Goal: Information Seeking & Learning: Learn about a topic

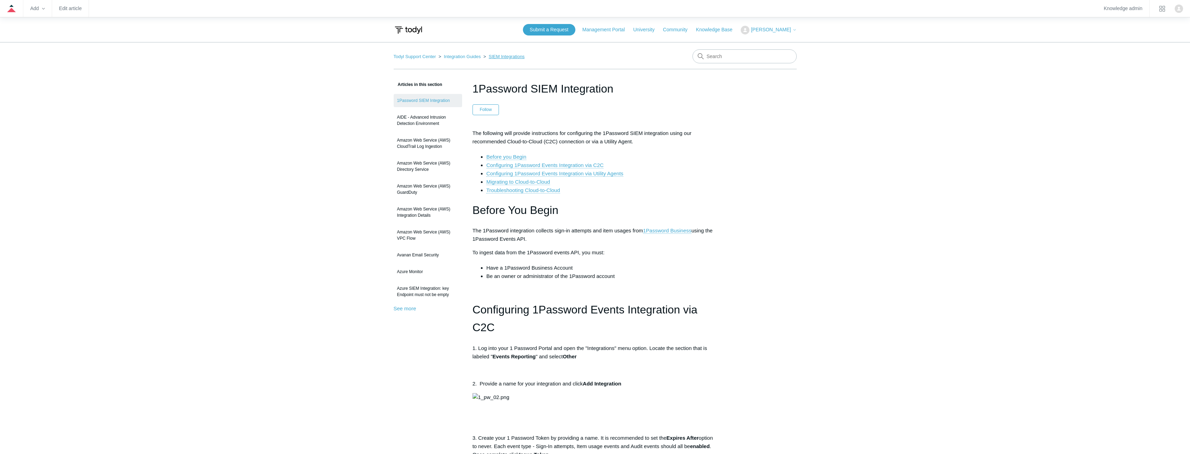
click at [496, 57] on link "SIEM Integrations" at bounding box center [507, 56] width 36 height 5
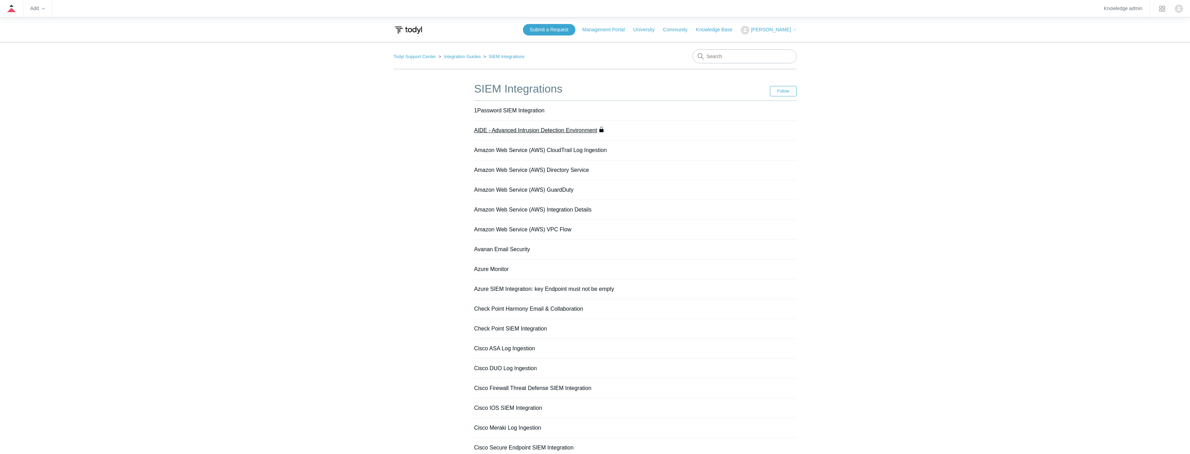
click at [534, 130] on link "AIDE - Advanced Intrusion Detection Environment" at bounding box center [535, 130] width 123 height 6
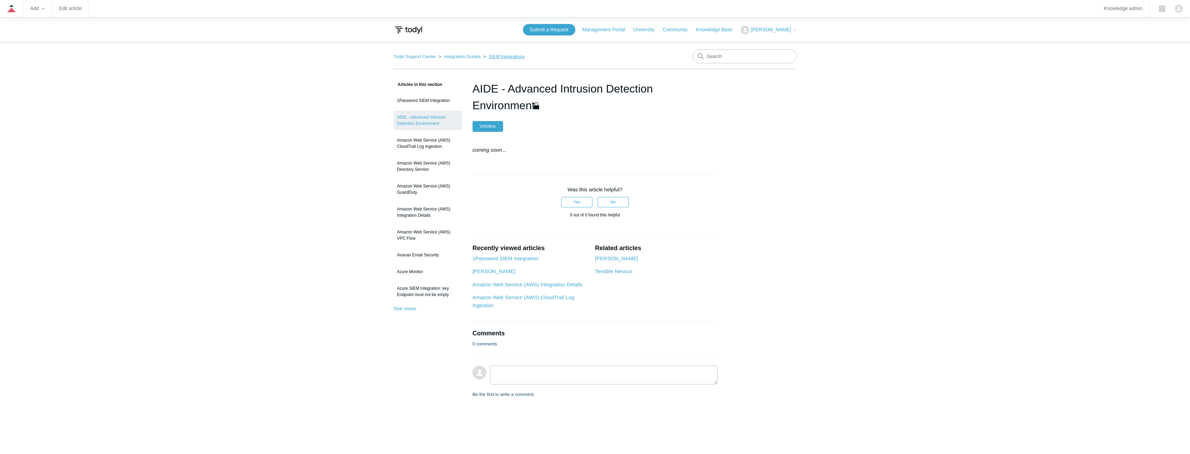
click at [503, 57] on link "SIEM Integrations" at bounding box center [507, 56] width 36 height 5
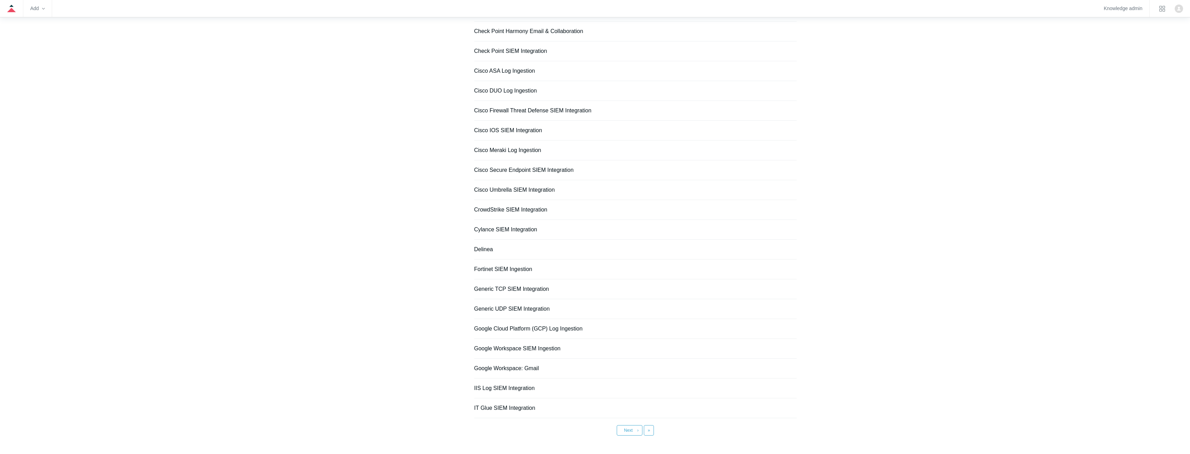
scroll to position [314, 0]
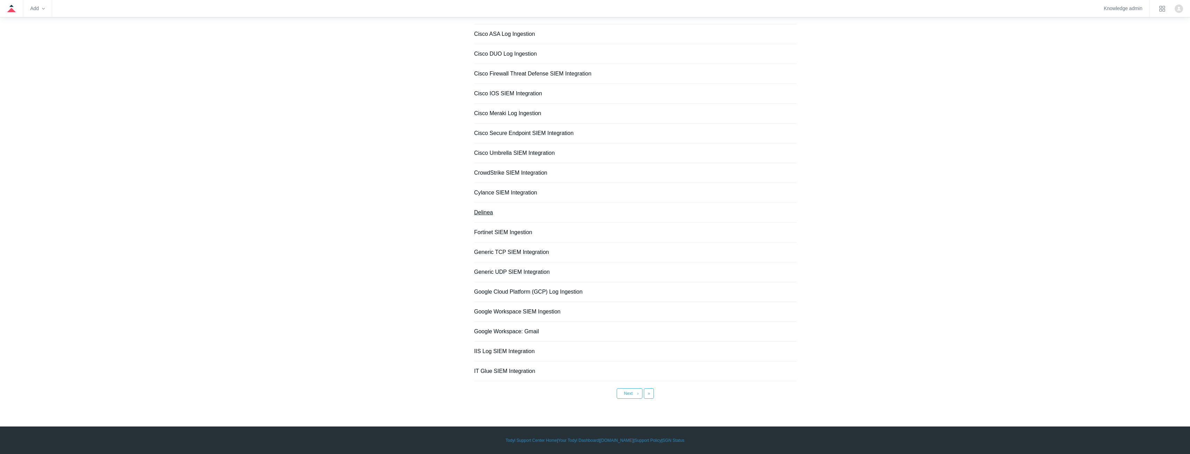
drag, startPoint x: 488, startPoint y: 213, endPoint x: 489, endPoint y: 205, distance: 8.4
click at [488, 213] on link "Delinea" at bounding box center [483, 212] width 19 height 6
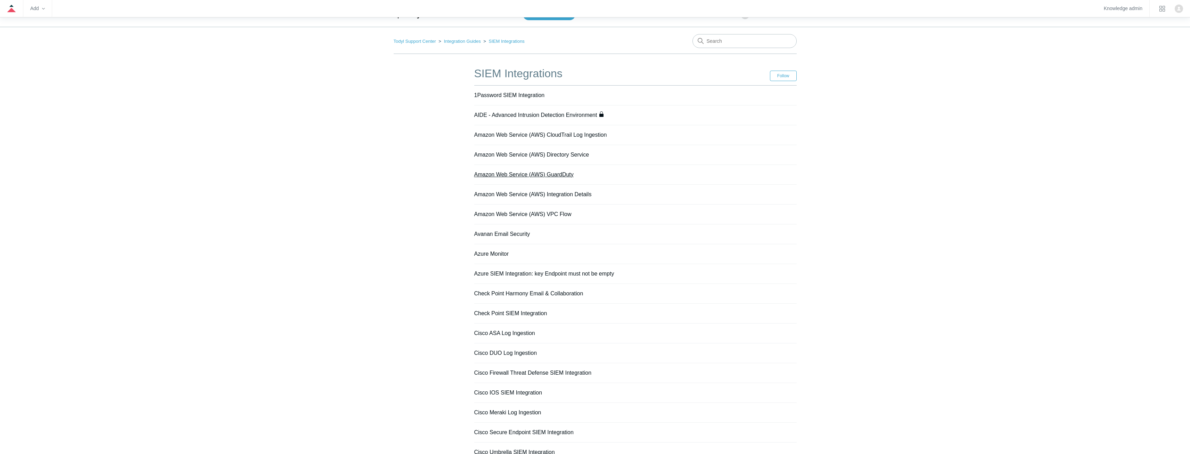
scroll to position [0, 0]
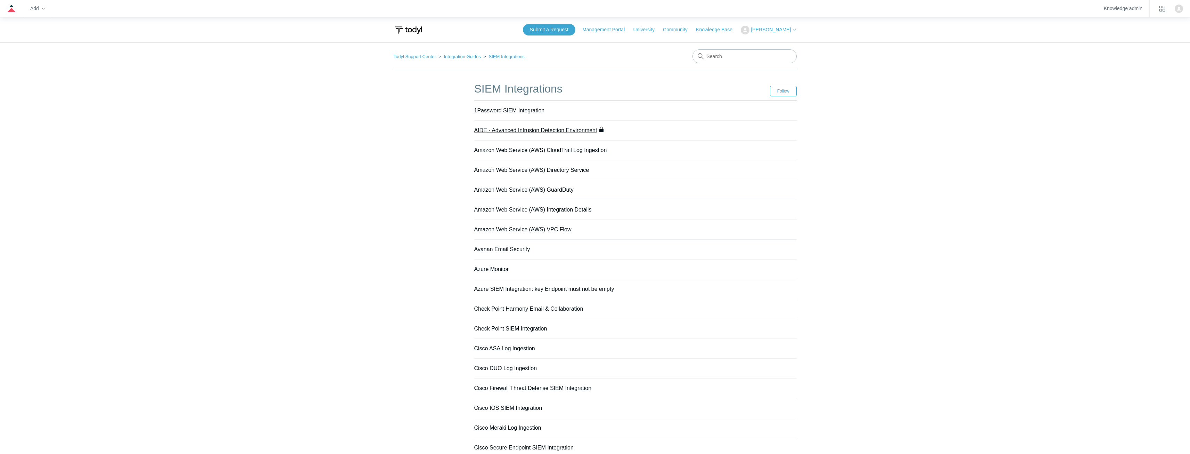
drag, startPoint x: 524, startPoint y: 128, endPoint x: 528, endPoint y: 119, distance: 10.1
click at [524, 128] on link "AIDE - Advanced Intrusion Detection Environment" at bounding box center [535, 130] width 123 height 6
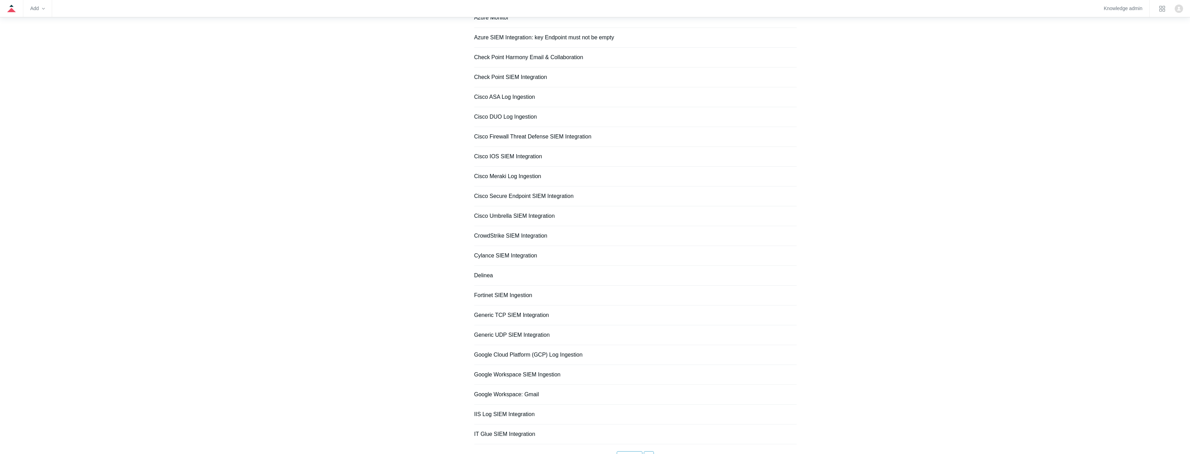
scroll to position [314, 0]
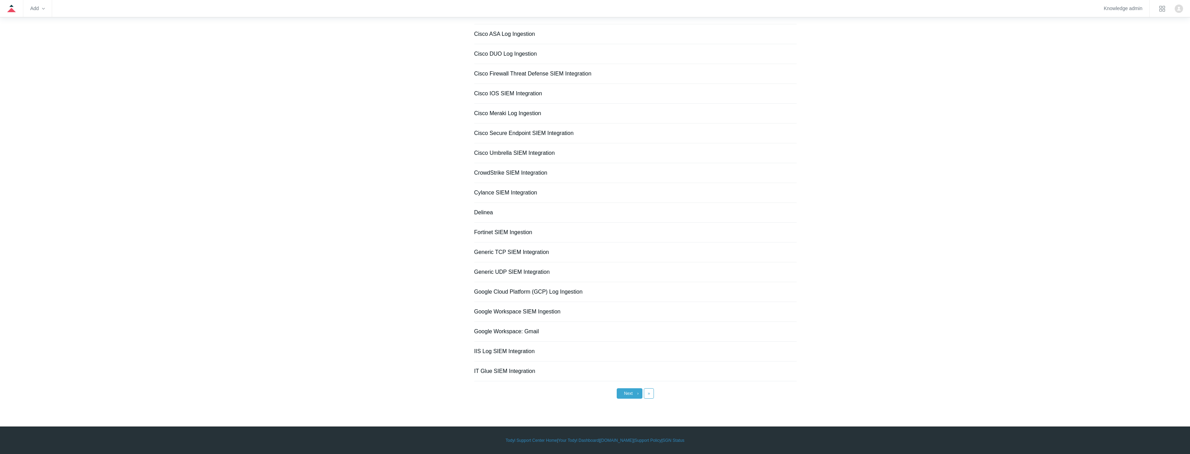
click at [633, 394] on link "Next ›" at bounding box center [630, 393] width 26 height 10
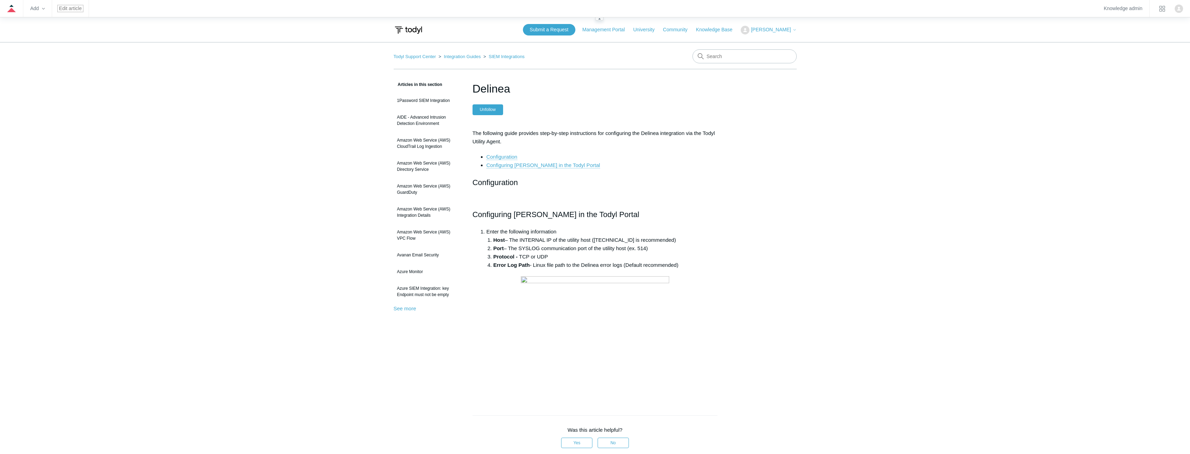
click at [75, 7] on link "Edit article" at bounding box center [70, 9] width 23 height 4
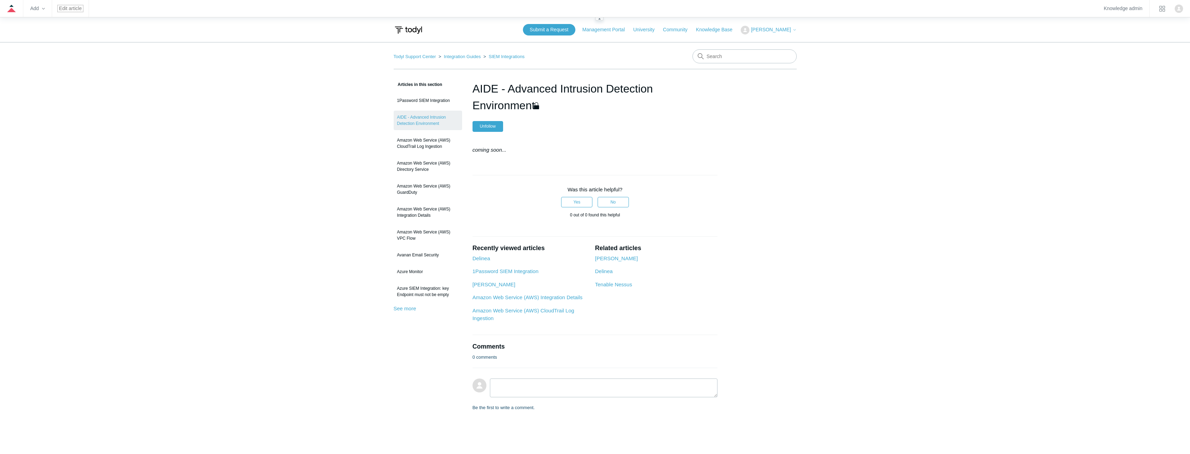
click at [72, 7] on link "Edit article" at bounding box center [70, 9] width 23 height 4
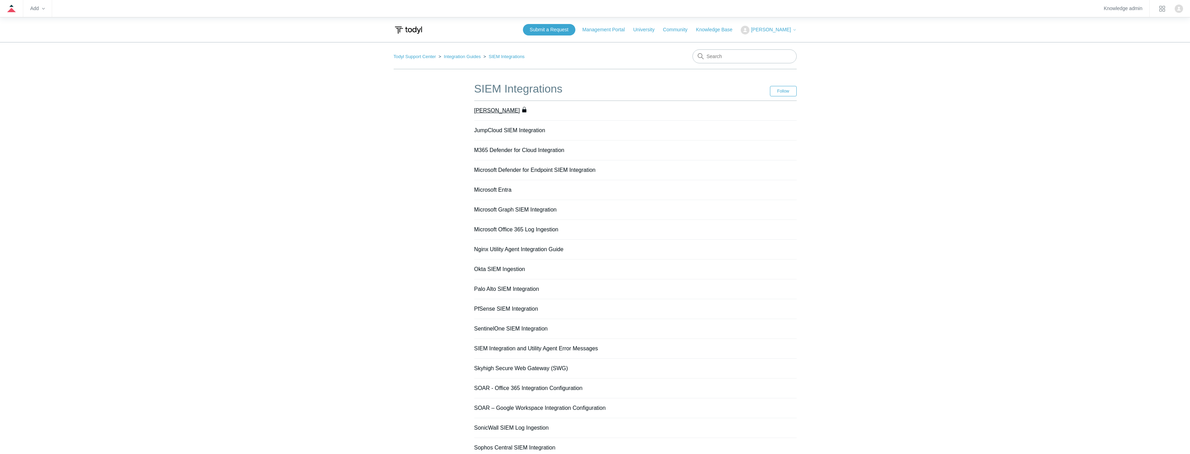
click at [492, 107] on link "[PERSON_NAME]" at bounding box center [497, 110] width 46 height 6
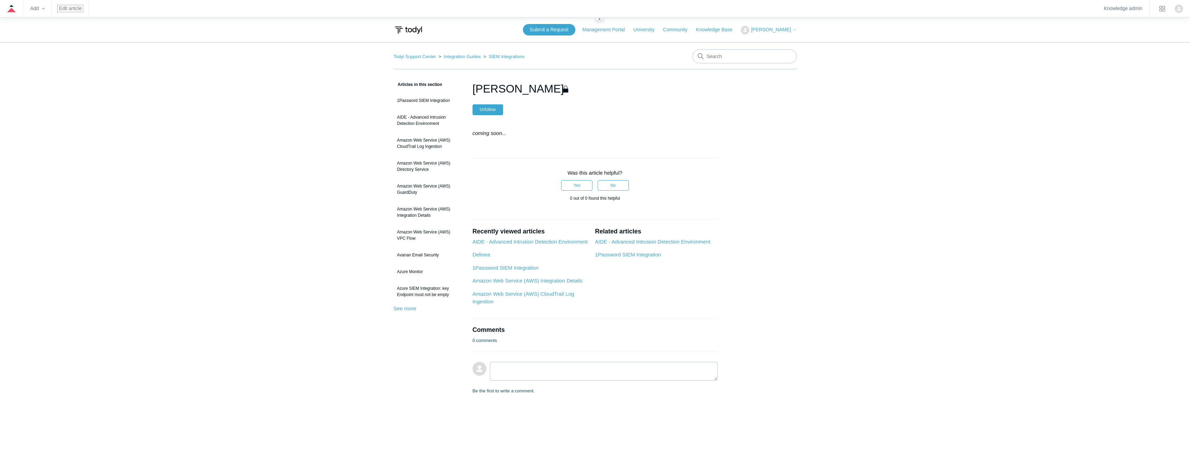
click at [68, 7] on link "Edit article" at bounding box center [70, 9] width 23 height 4
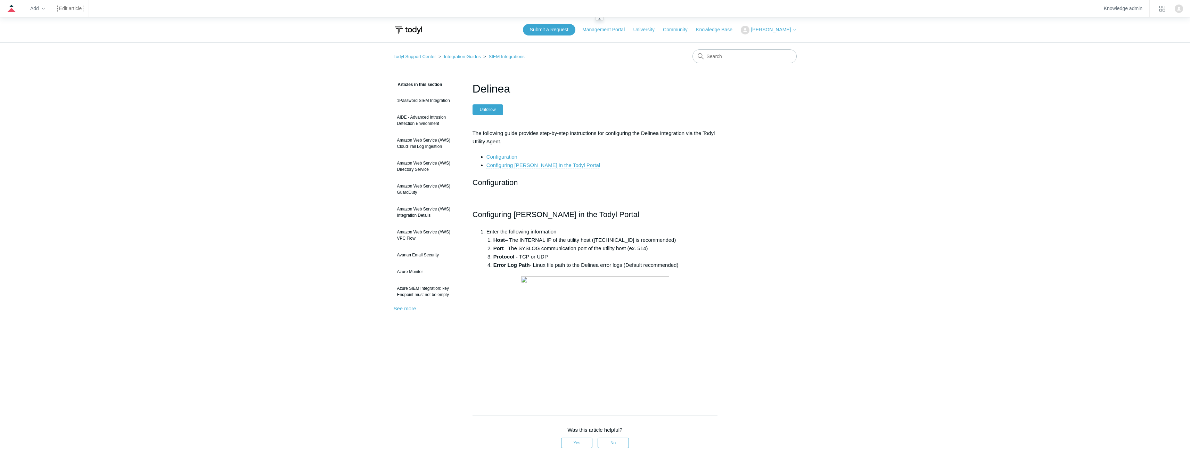
click at [66, 7] on link "Edit article" at bounding box center [70, 9] width 23 height 4
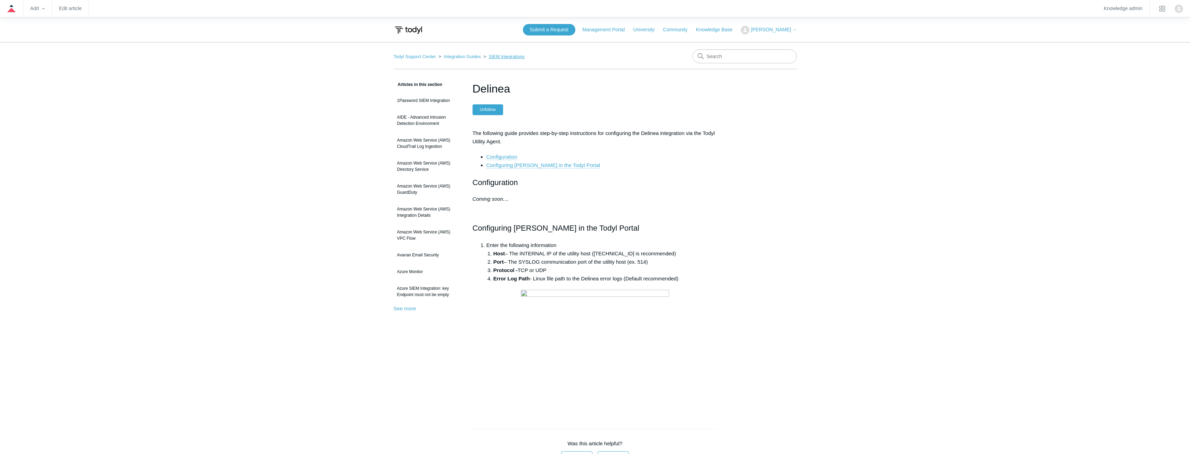
click at [499, 56] on link "SIEM Integrations" at bounding box center [507, 56] width 36 height 5
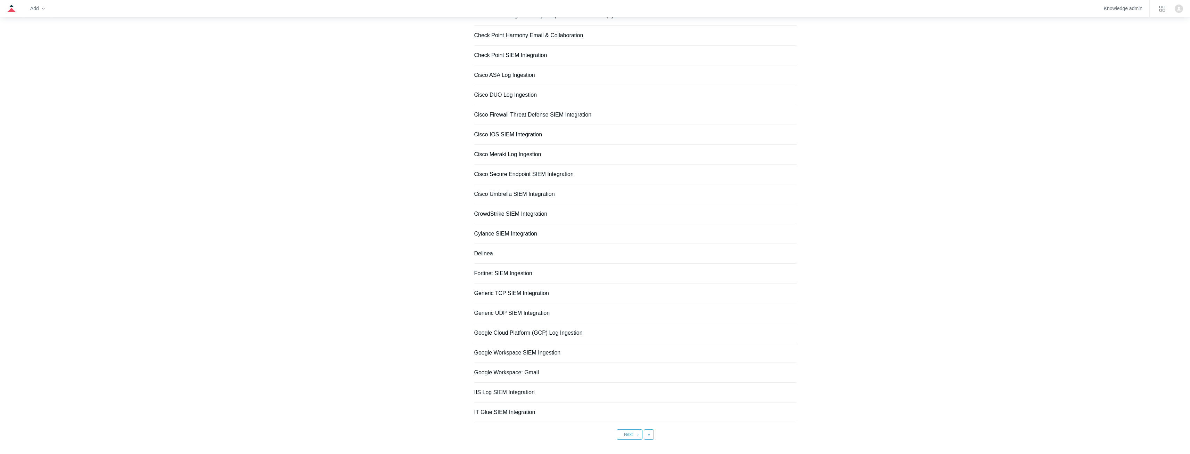
scroll to position [313, 0]
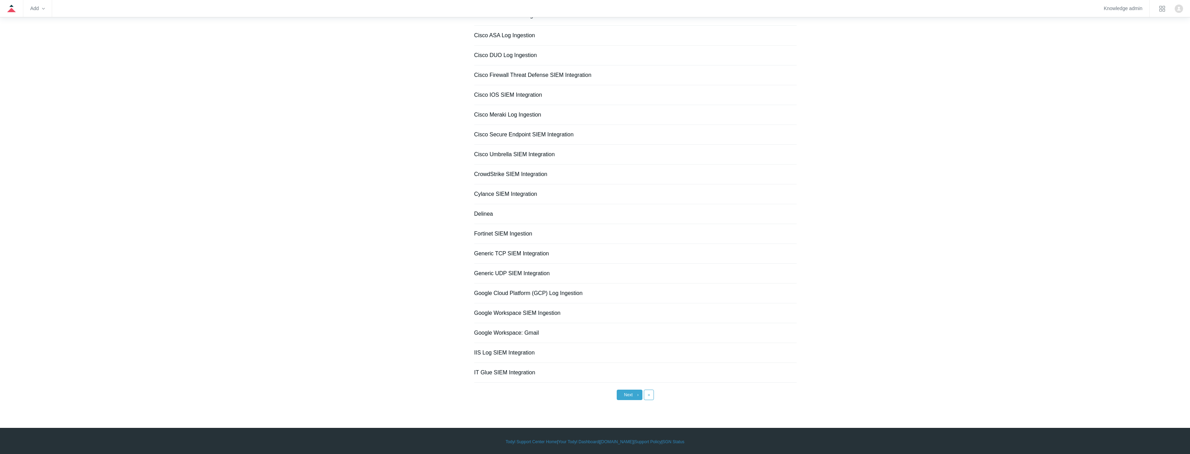
click at [631, 393] on span "Next" at bounding box center [628, 394] width 9 height 5
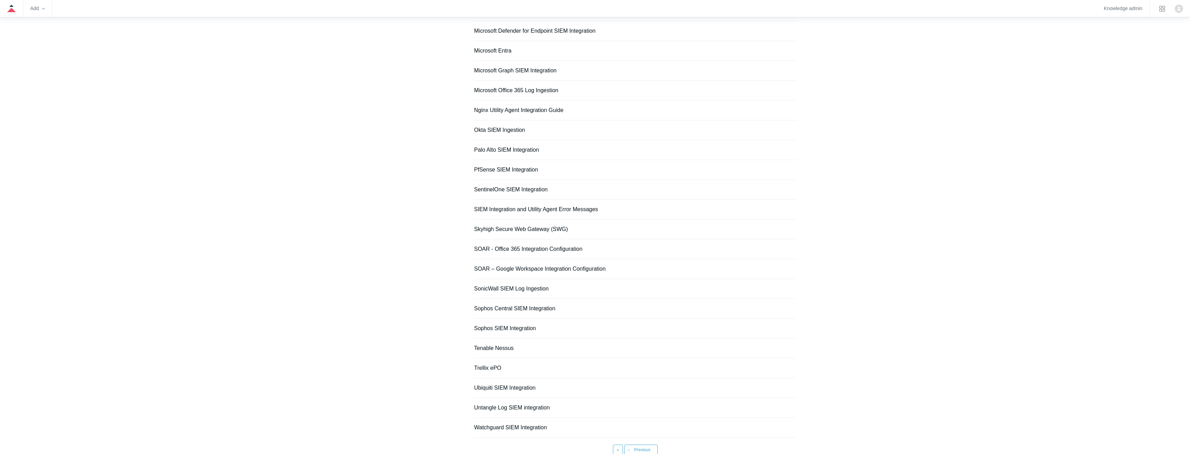
scroll to position [195, 0]
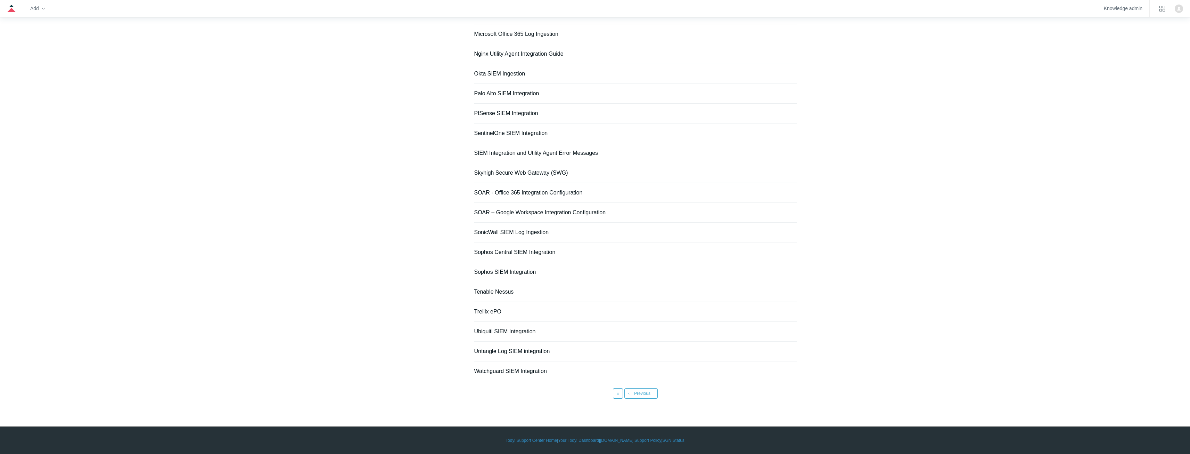
click at [496, 291] on link "Tenable Nessus" at bounding box center [494, 291] width 40 height 6
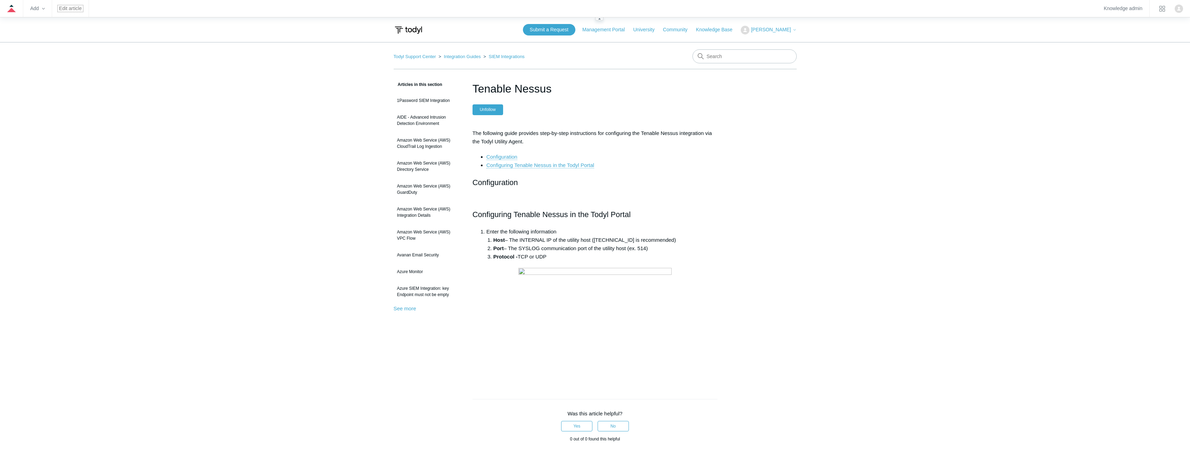
click at [60, 8] on link "Edit article" at bounding box center [70, 9] width 23 height 4
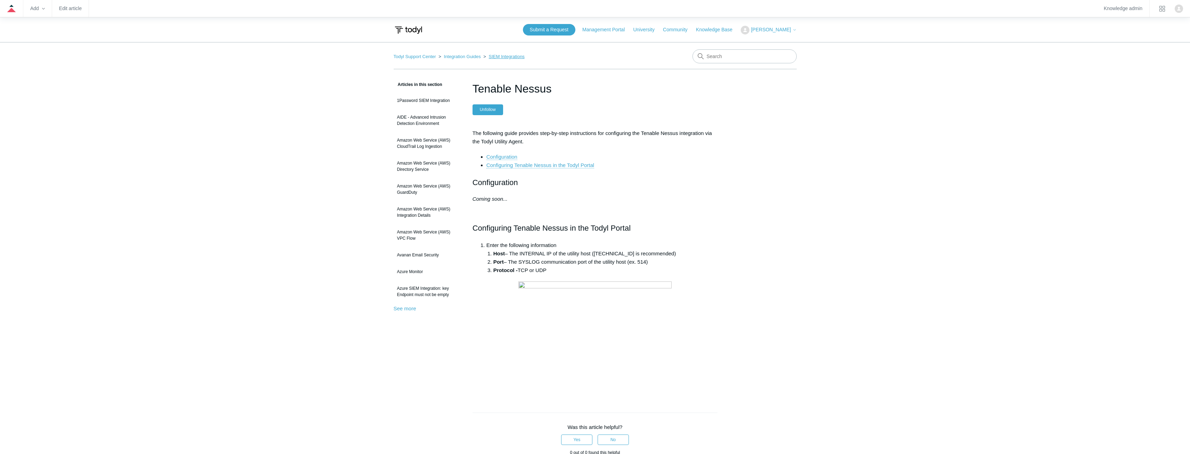
click at [518, 56] on link "SIEM Integrations" at bounding box center [507, 56] width 36 height 5
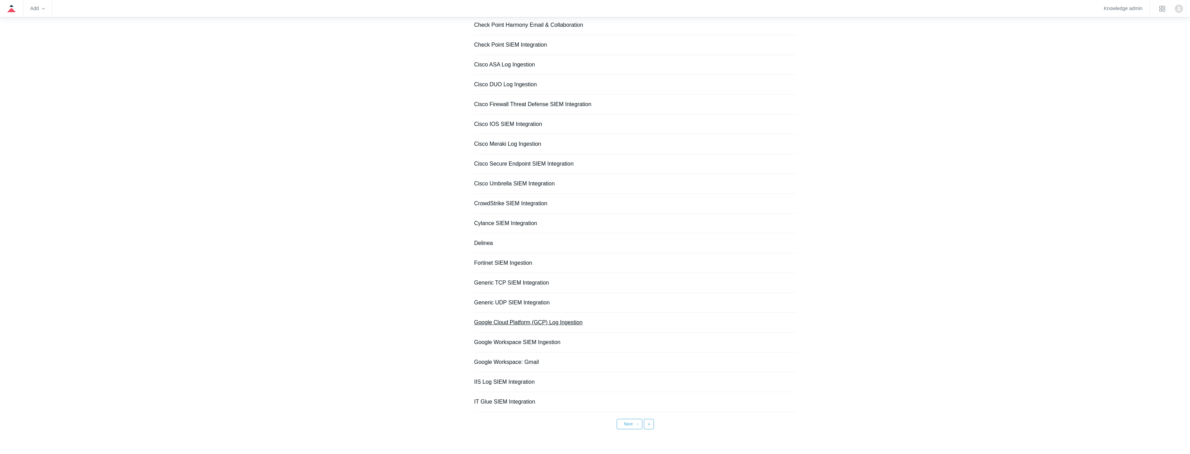
scroll to position [314, 0]
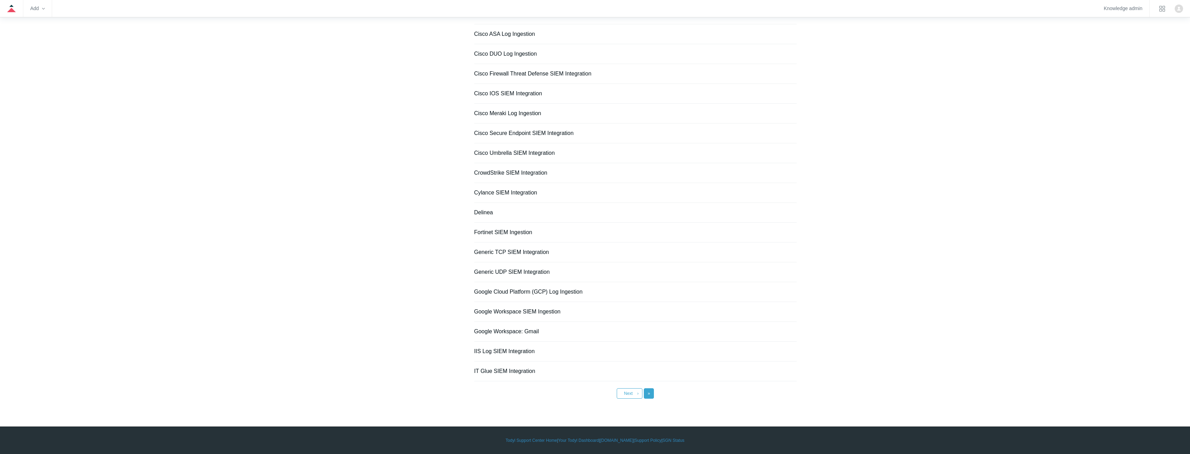
click at [648, 393] on span "»" at bounding box center [649, 393] width 2 height 5
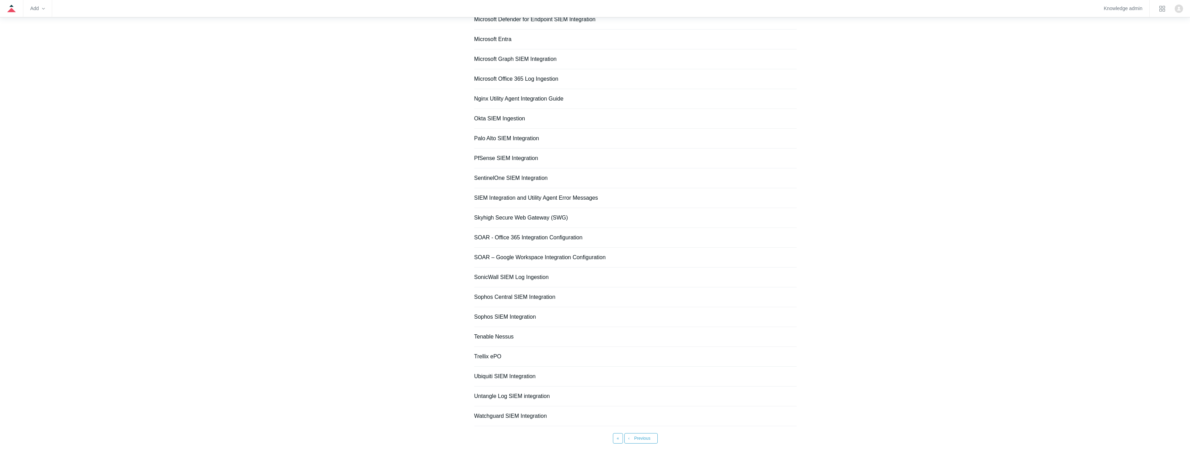
scroll to position [195, 0]
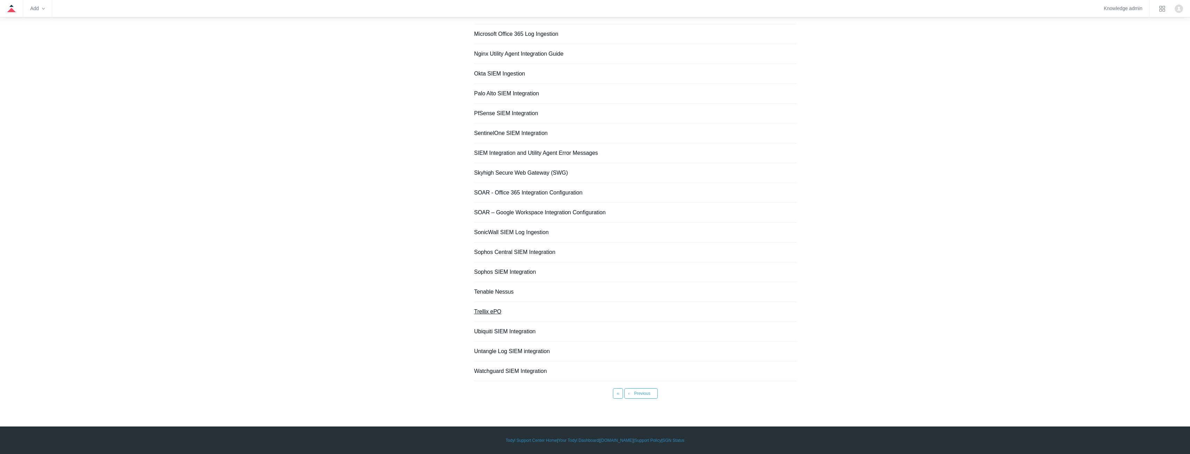
click at [487, 311] on link "Trellix ePO" at bounding box center [487, 311] width 27 height 6
click at [617, 393] on span "«" at bounding box center [618, 393] width 2 height 5
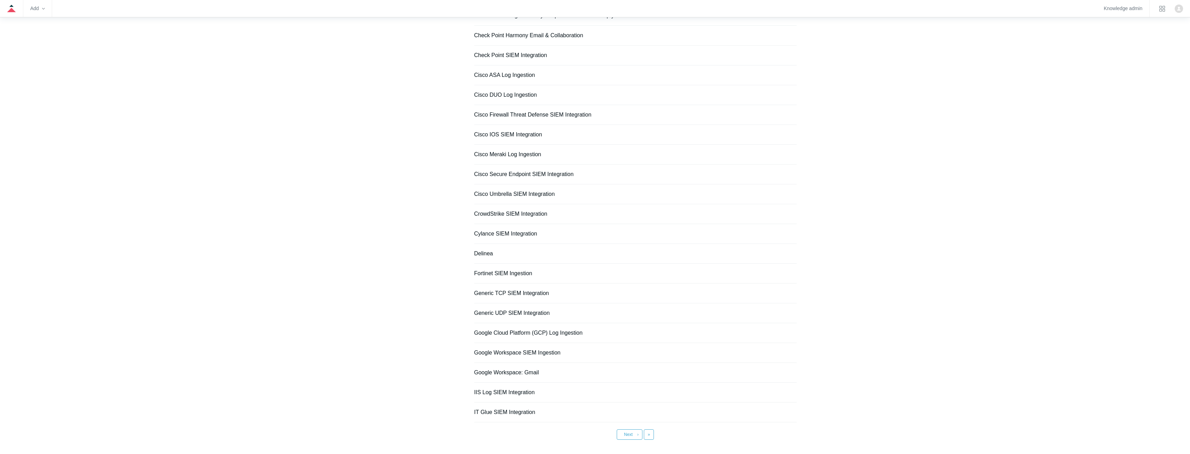
scroll to position [278, 0]
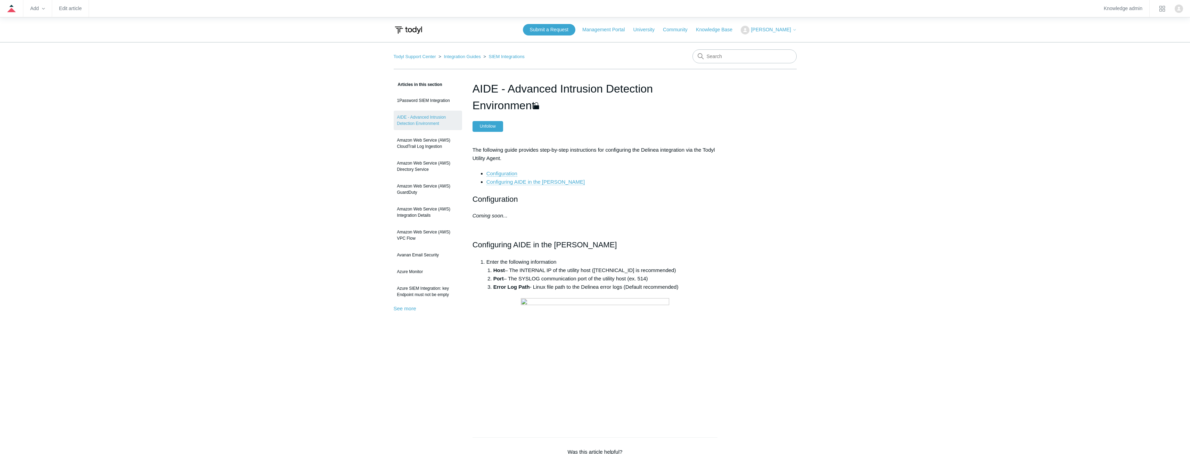
click at [584, 343] on img at bounding box center [595, 357] width 149 height 118
click at [877, 372] on main "Todyl Support Center Integration Guides SIEM Integrations Articles in this sect…" at bounding box center [595, 353] width 1190 height 623
click at [64, 7] on link "Edit article" at bounding box center [70, 9] width 23 height 4
click at [500, 56] on link "SIEM Integrations" at bounding box center [507, 56] width 36 height 5
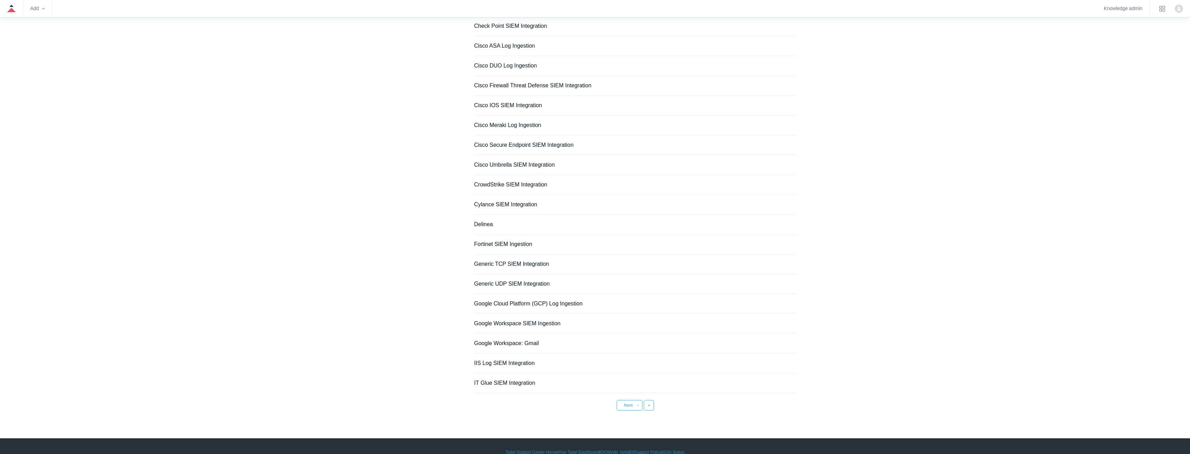
scroll to position [314, 0]
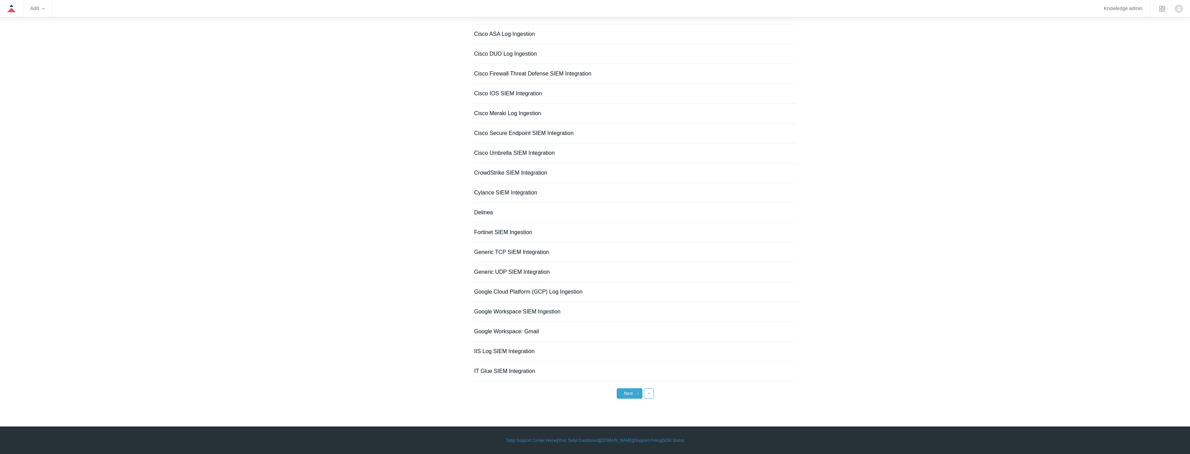
click at [631, 391] on span "Next" at bounding box center [628, 393] width 9 height 5
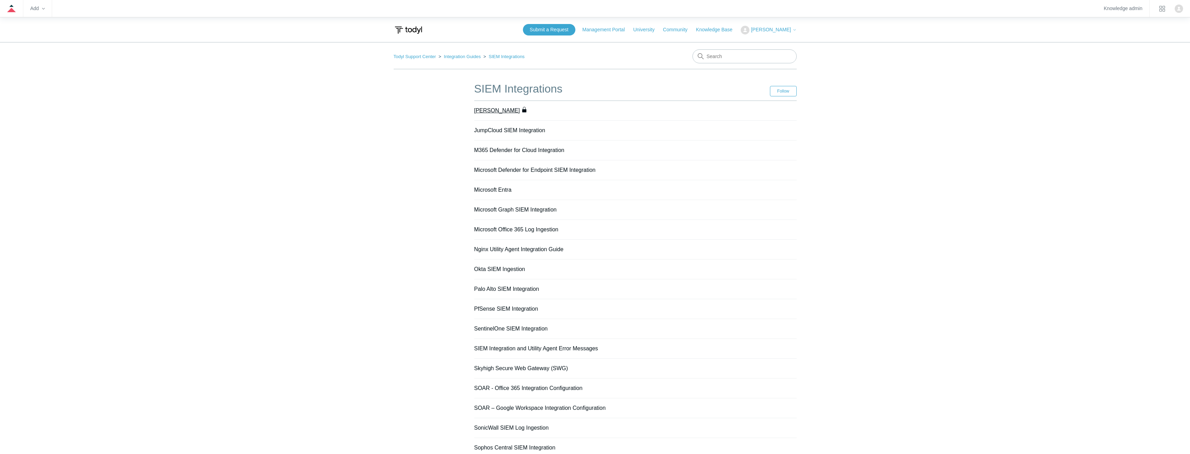
click at [491, 108] on link "[PERSON_NAME]" at bounding box center [497, 110] width 46 height 6
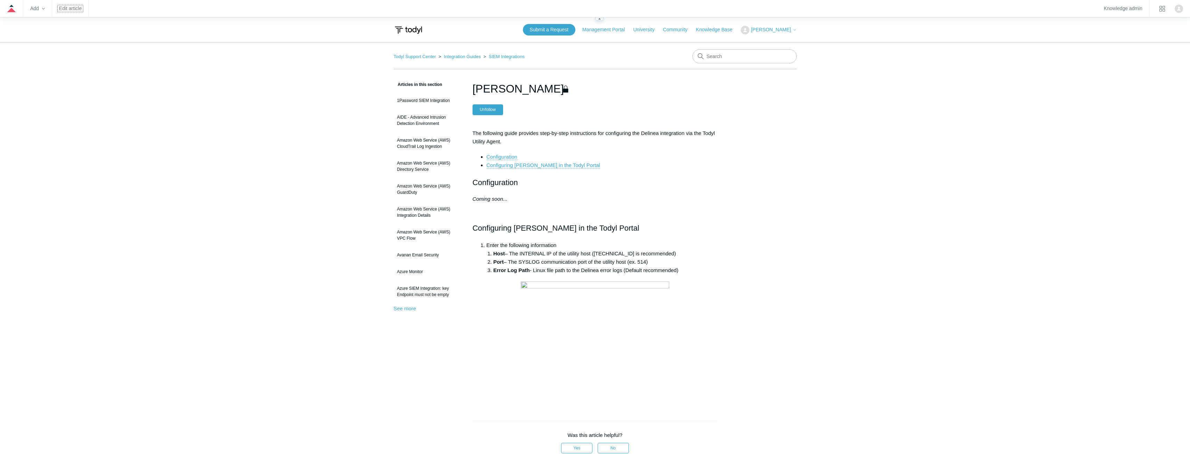
click at [73, 10] on link "Edit article" at bounding box center [70, 9] width 23 height 4
click at [425, 120] on link "AIDE - Advanced Intrusion Detection Environment" at bounding box center [428, 120] width 68 height 19
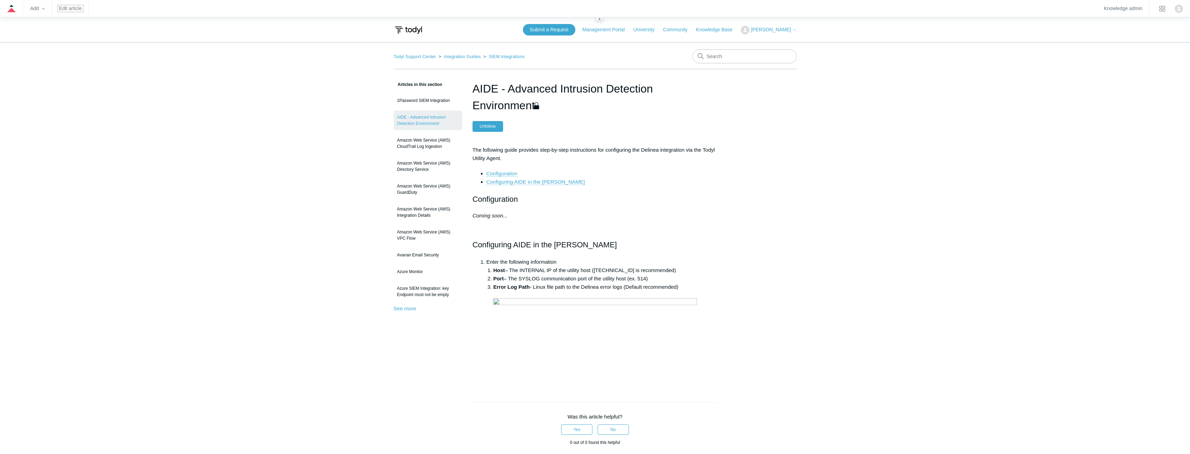
click at [65, 7] on link "Edit article" at bounding box center [70, 9] width 23 height 4
click at [504, 56] on link "SIEM Integrations" at bounding box center [507, 56] width 36 height 5
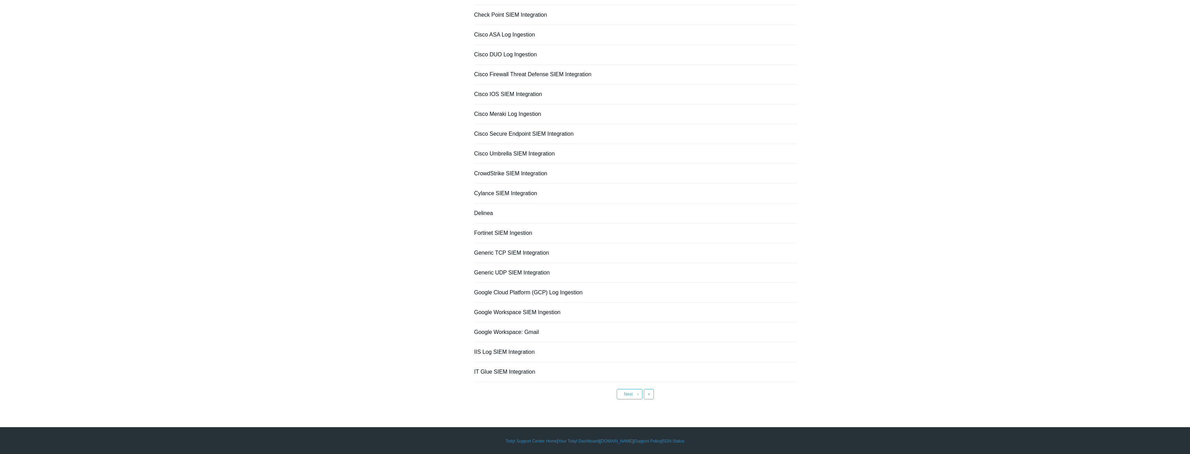
scroll to position [314, 0]
click at [633, 396] on link "Next ›" at bounding box center [630, 393] width 26 height 10
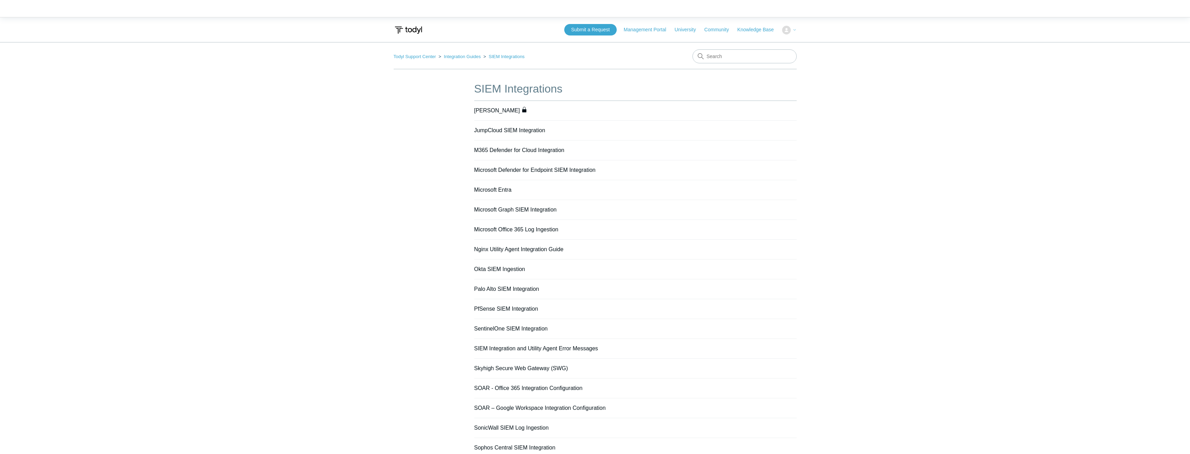
click at [502, 106] on li "[PERSON_NAME]" at bounding box center [635, 111] width 323 height 20
click at [502, 109] on link "[PERSON_NAME]" at bounding box center [497, 110] width 46 height 6
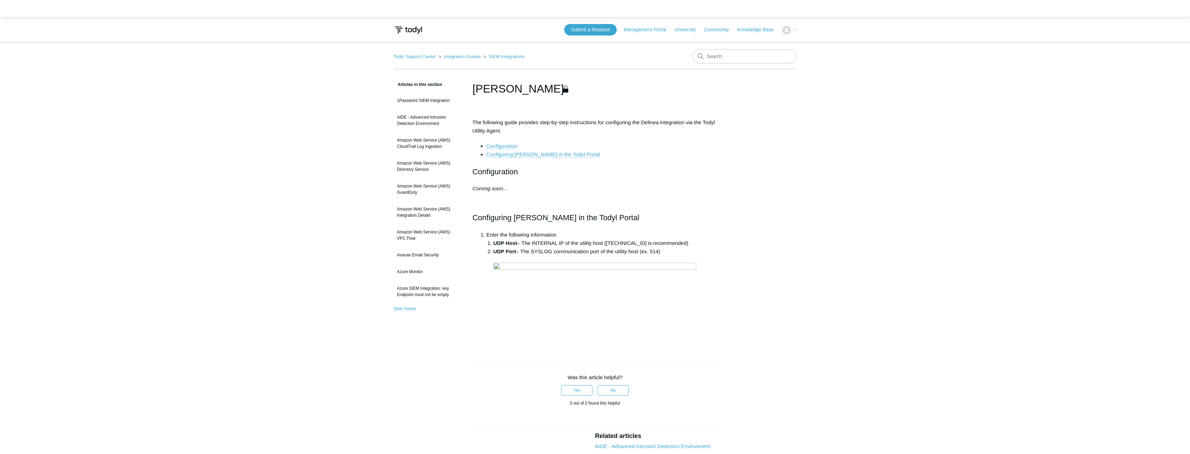
drag, startPoint x: 844, startPoint y: 214, endPoint x: 761, endPoint y: 95, distance: 145.5
click at [844, 213] on main "Todyl Support Center Integration Guides SIEM Integrations Articles in this sect…" at bounding box center [595, 303] width 1190 height 523
